Goal: Information Seeking & Learning: Learn about a topic

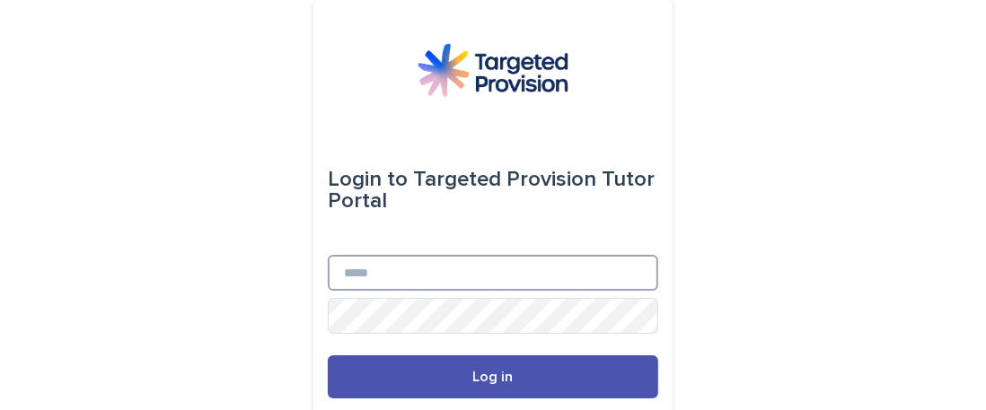
click at [370, 270] on input "Email" at bounding box center [493, 273] width 330 height 36
type input "**********"
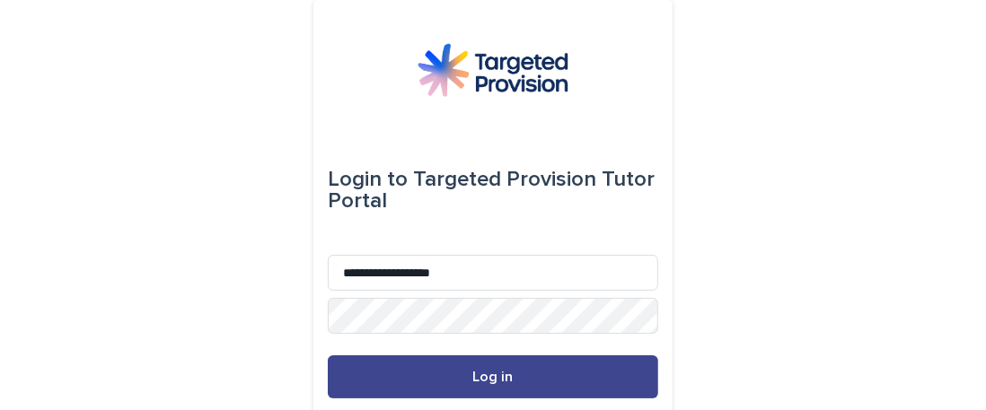
click at [469, 387] on button "Log in" at bounding box center [493, 377] width 330 height 43
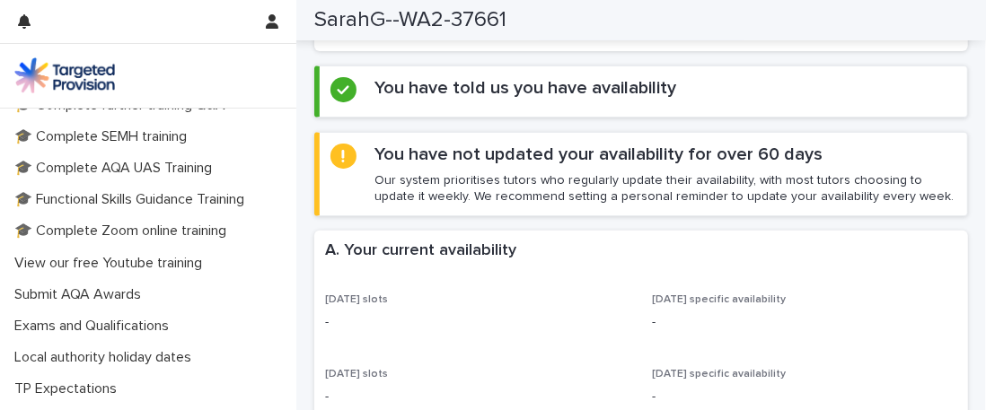
scroll to position [526, 0]
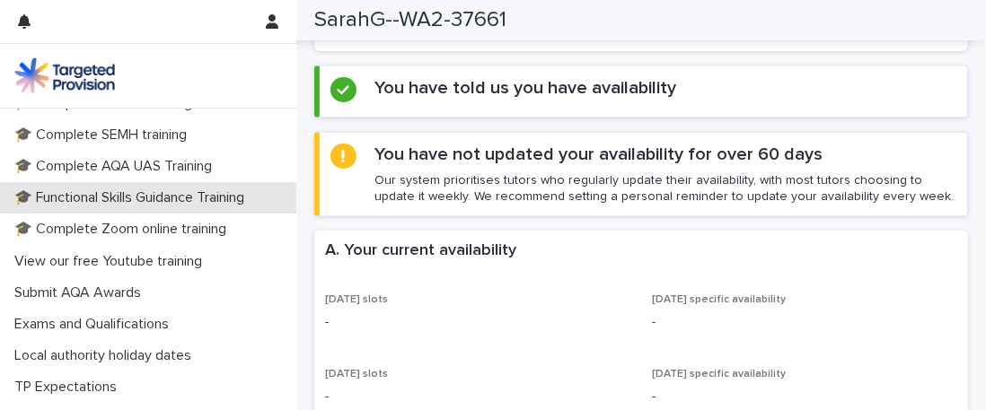
click at [179, 194] on p "🎓 Functional Skills Guidance Training" at bounding box center [132, 197] width 251 height 17
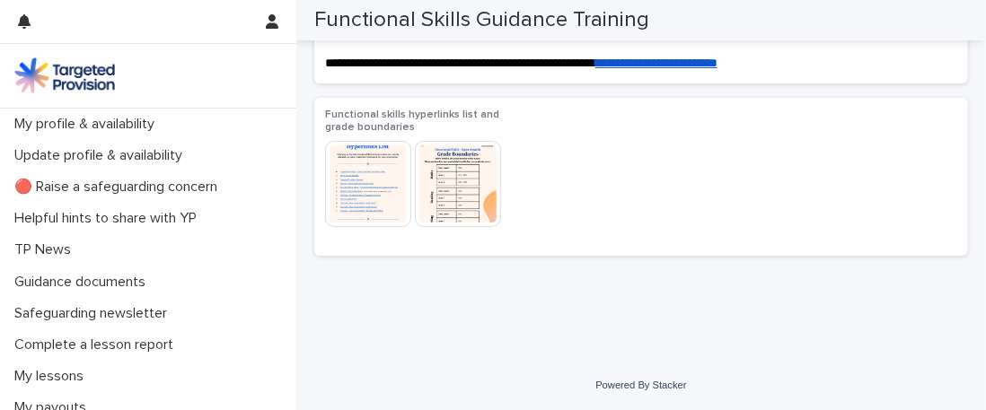
scroll to position [409, 0]
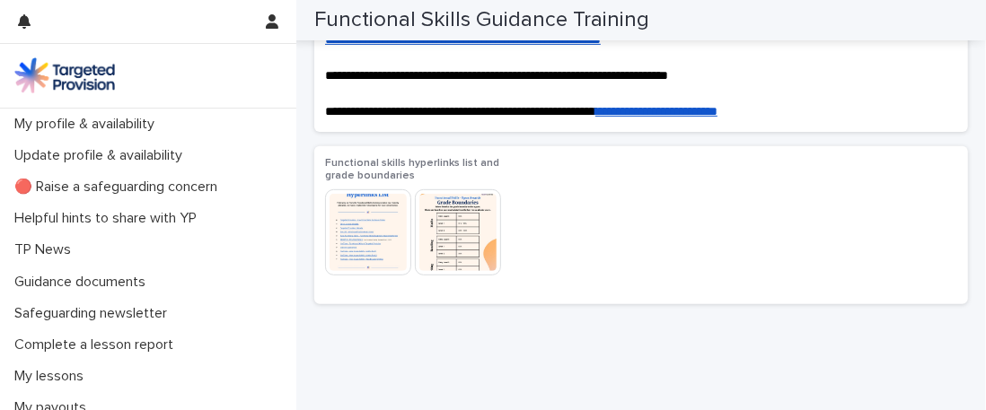
click at [376, 233] on img at bounding box center [368, 232] width 86 height 86
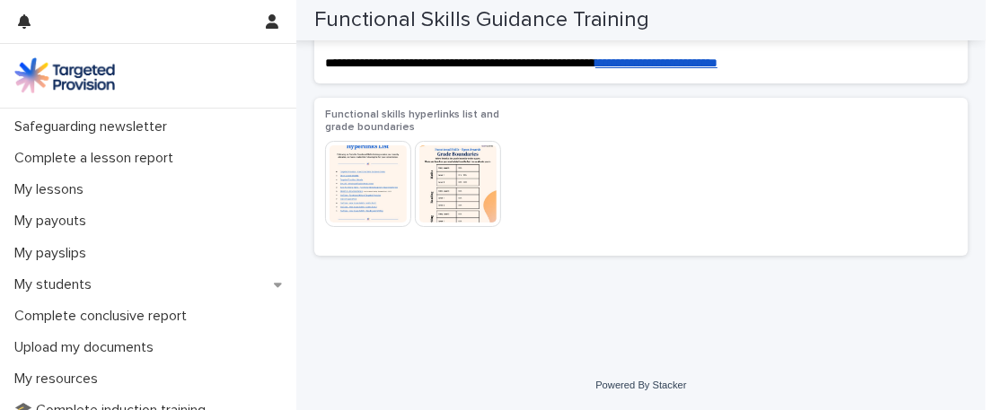
scroll to position [200, 0]
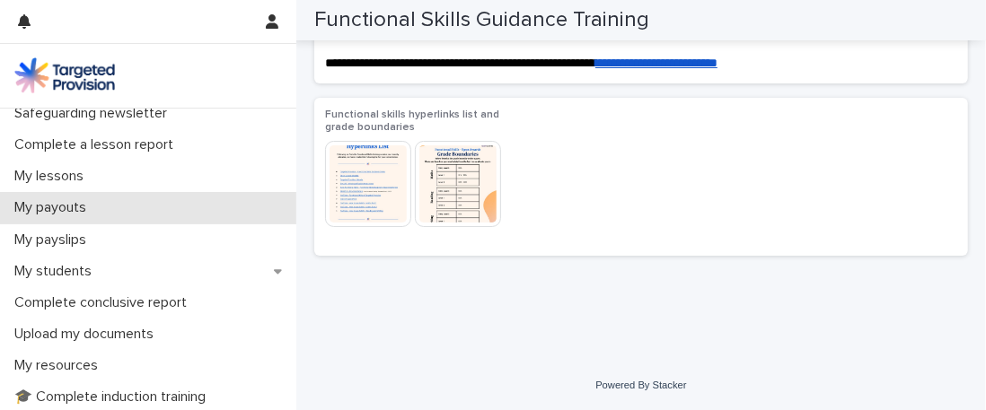
click at [49, 207] on p "My payouts" at bounding box center [53, 207] width 93 height 17
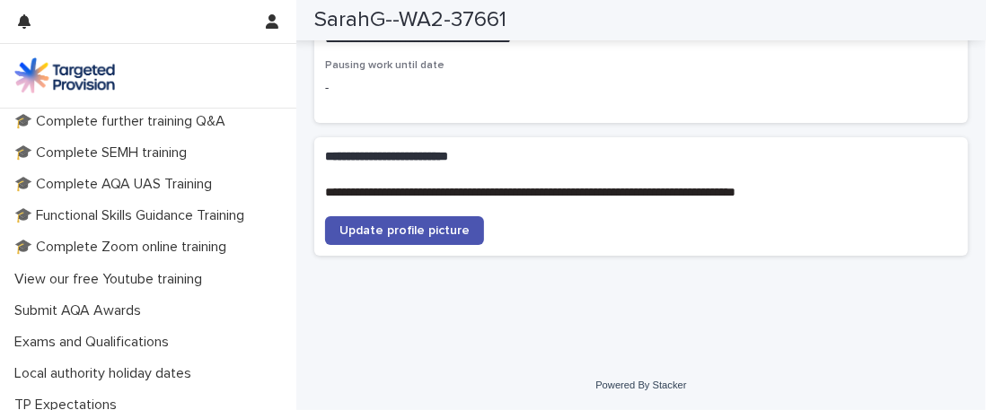
scroll to position [533, 0]
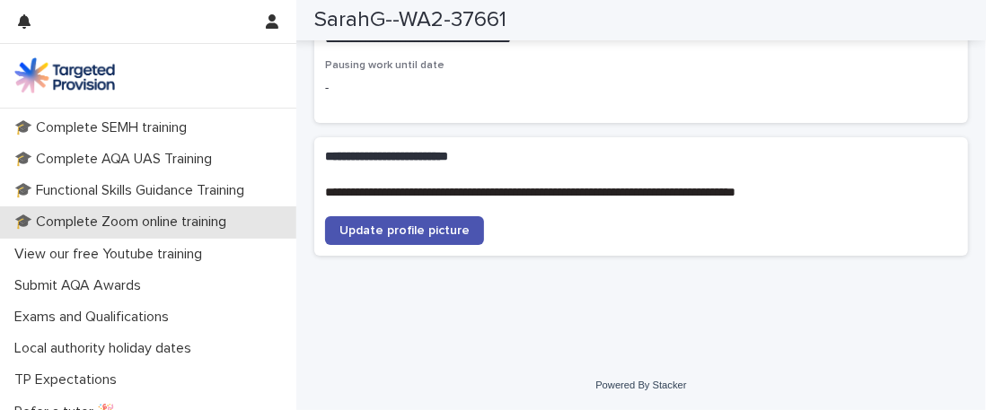
click at [162, 222] on p "🎓 Complete Zoom online training" at bounding box center [123, 222] width 233 height 17
